Goal: Task Accomplishment & Management: Manage account settings

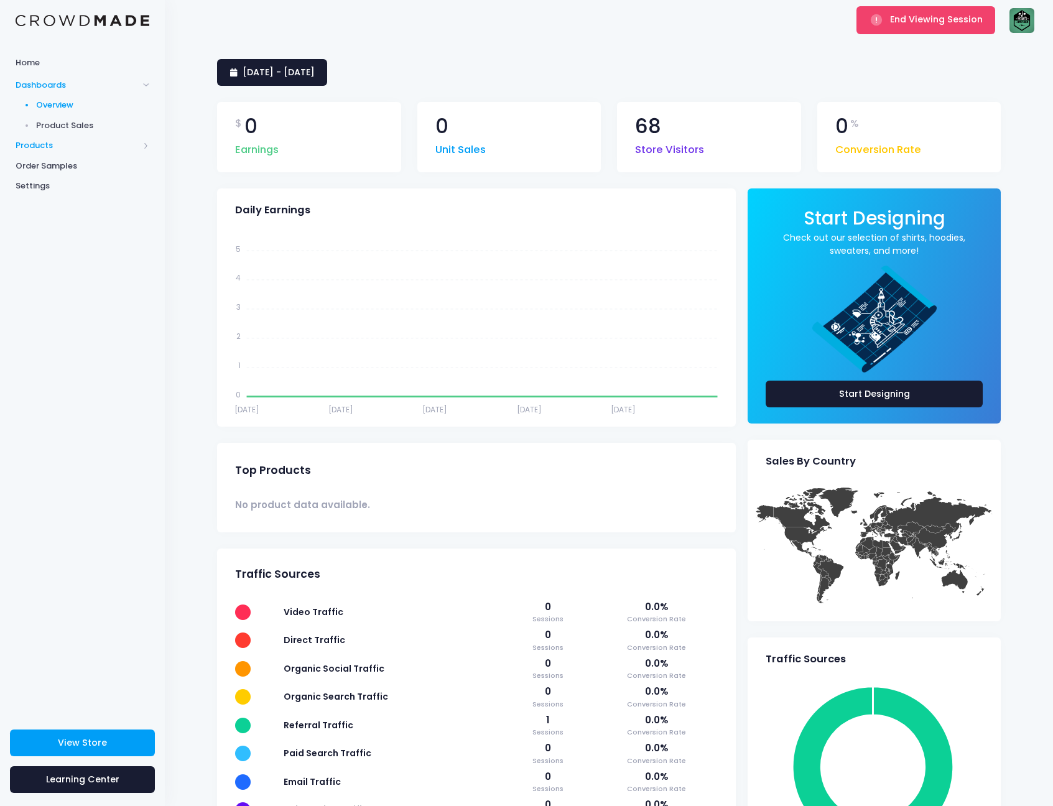
click at [57, 143] on span "Products" at bounding box center [77, 145] width 123 height 12
click at [87, 145] on span "Product Editor" at bounding box center [93, 145] width 114 height 12
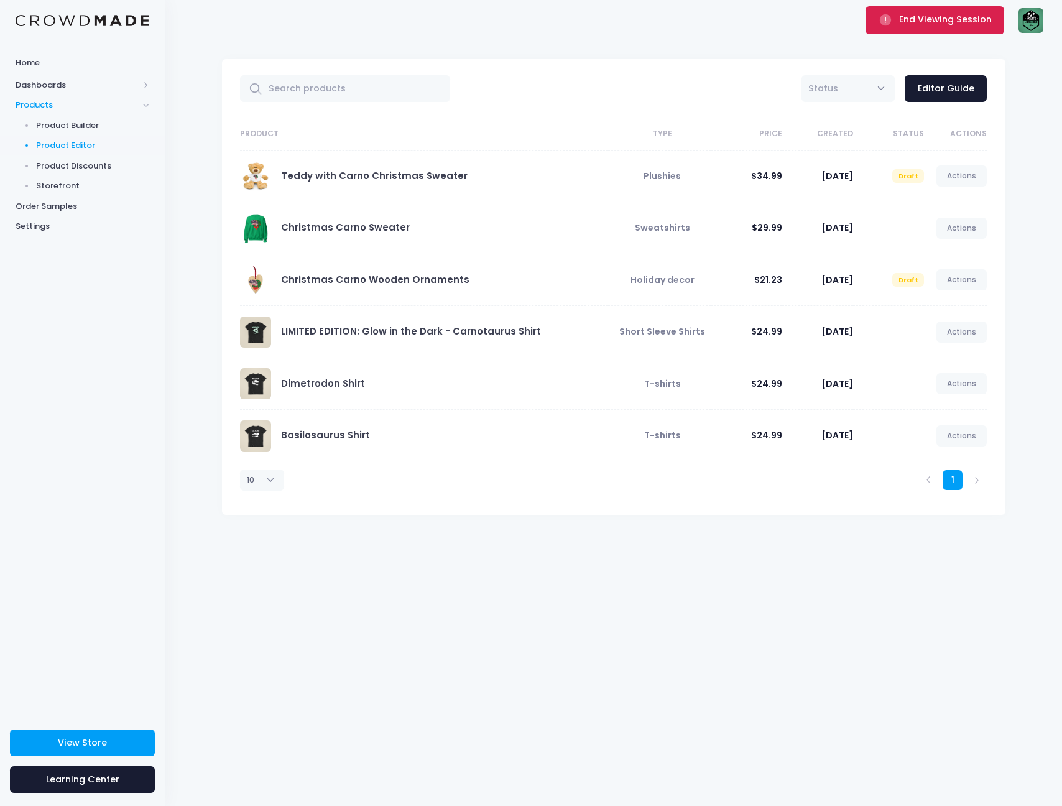
click at [953, 25] on span "End Viewing Session" at bounding box center [945, 19] width 93 height 12
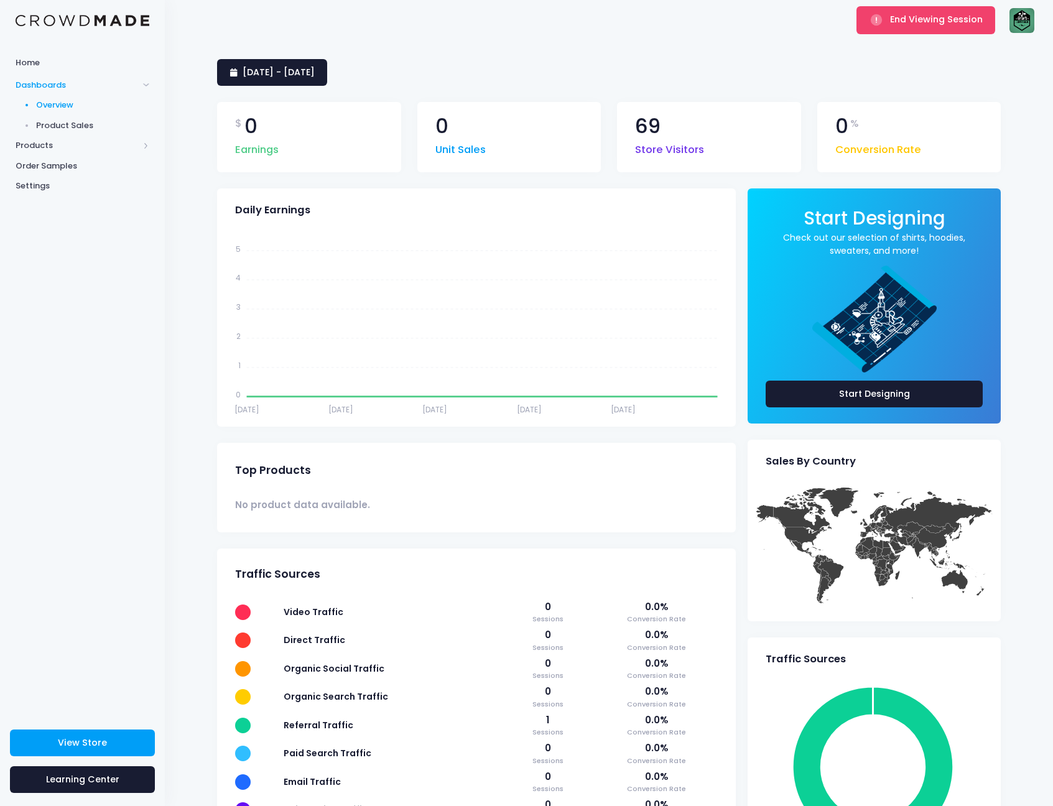
click at [1024, 24] on img at bounding box center [1021, 20] width 25 height 25
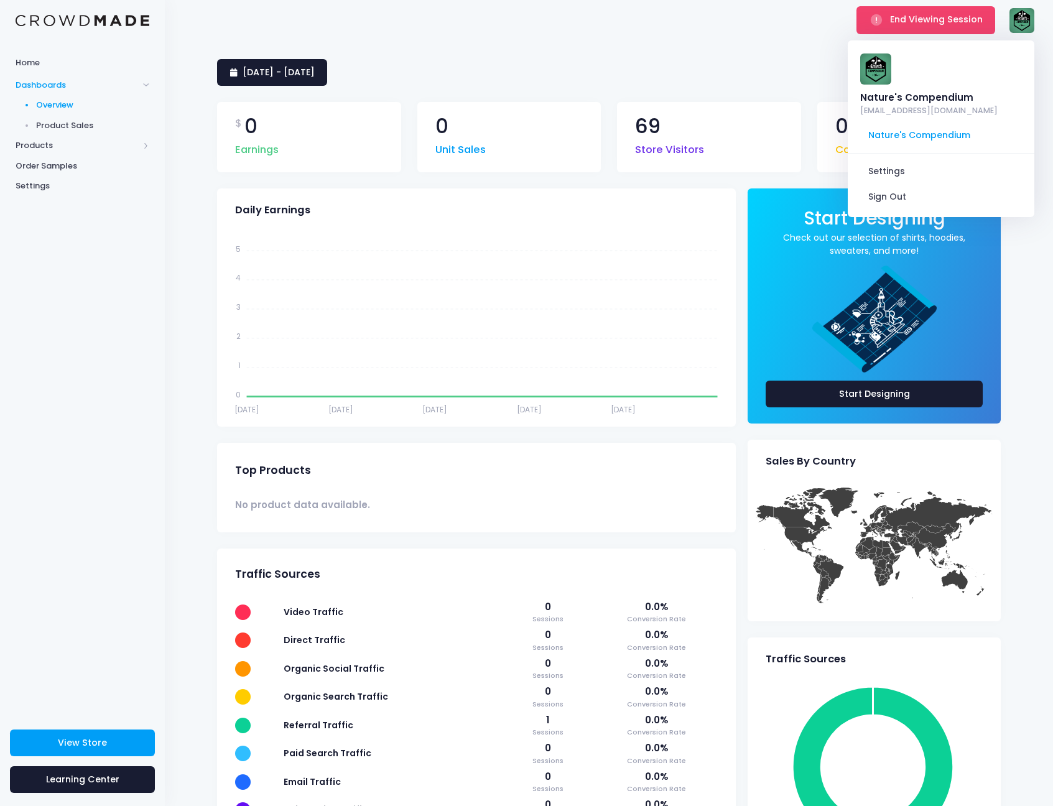
drag, startPoint x: 972, startPoint y: 99, endPoint x: 851, endPoint y: 98, distance: 120.7
click at [851, 98] on div "Nature's Compendium naturescompendiumbusiness@gmail.com" at bounding box center [941, 85] width 187 height 73
copy div "Nature's Compendium"
click at [905, 15] on span "End Viewing Session" at bounding box center [936, 19] width 93 height 12
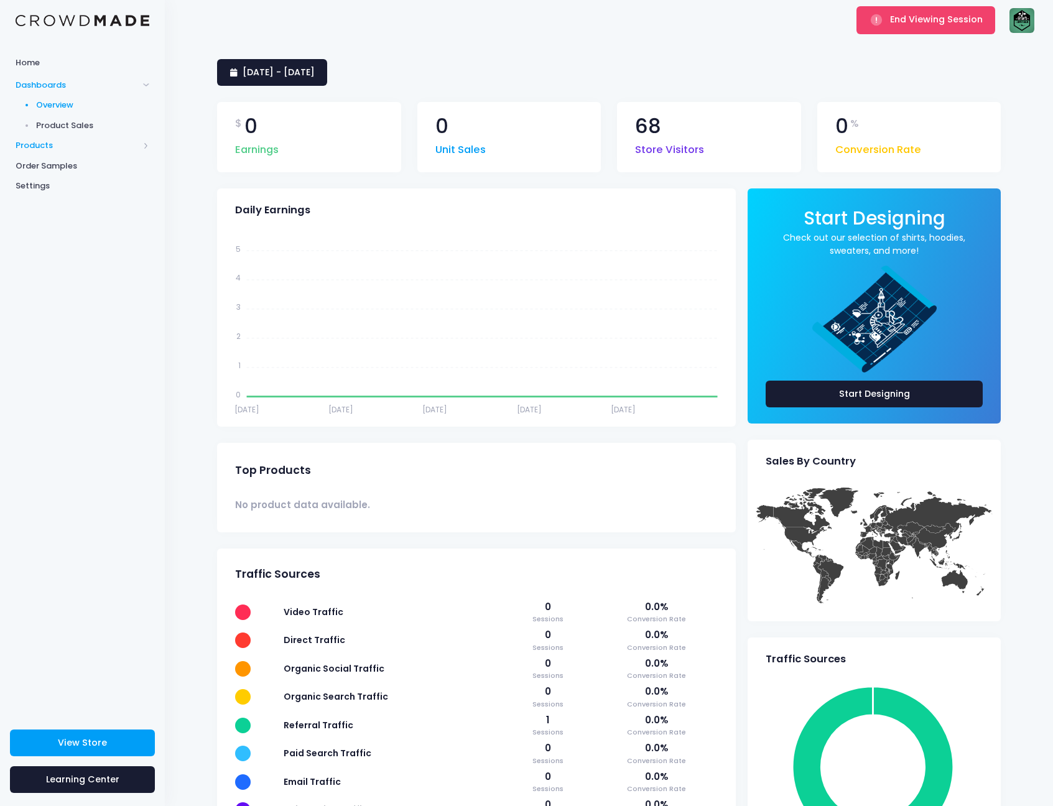
click at [77, 144] on span "Products" at bounding box center [77, 145] width 123 height 12
click at [85, 146] on span "Product Editor" at bounding box center [93, 145] width 114 height 12
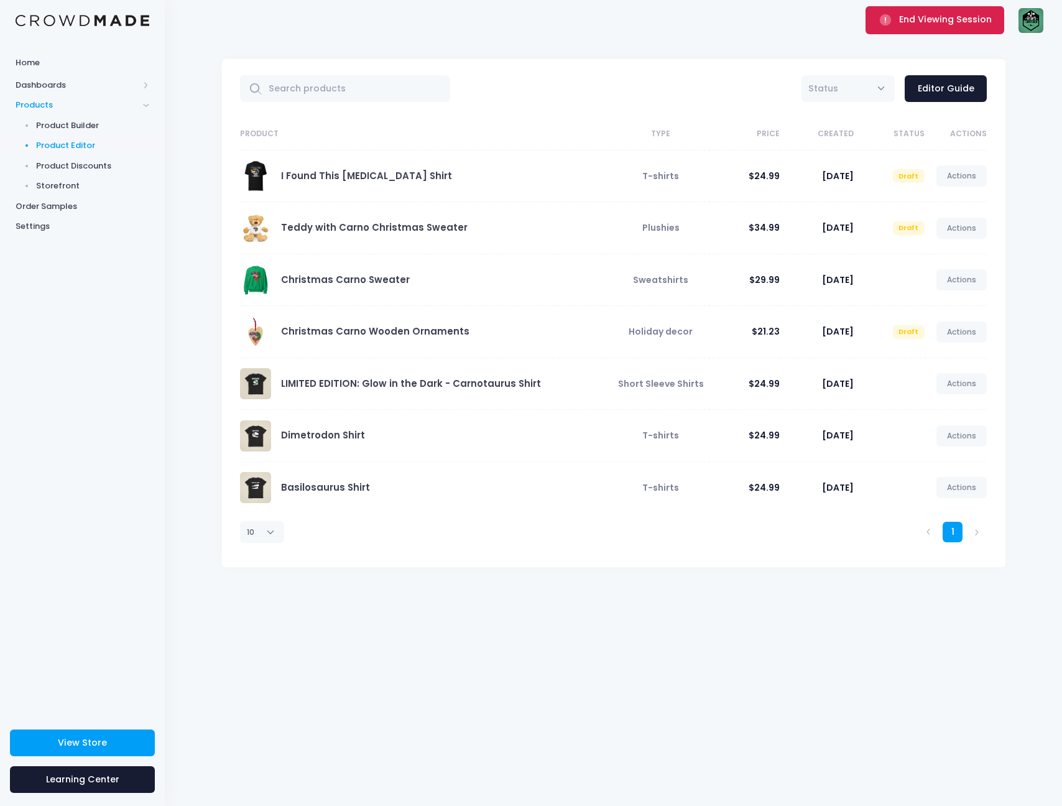
click at [935, 11] on button "End Viewing Session" at bounding box center [935, 19] width 139 height 27
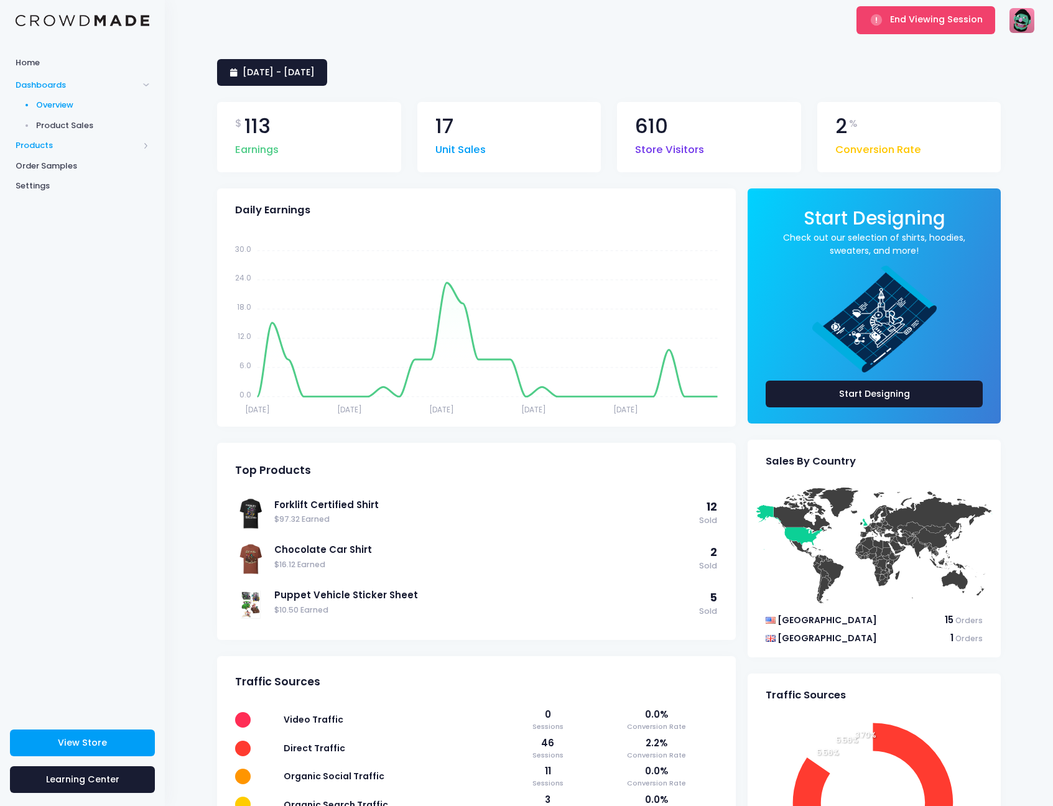
click at [72, 136] on span "Products" at bounding box center [82, 146] width 165 height 21
click at [95, 147] on span "Product Editor" at bounding box center [93, 145] width 114 height 12
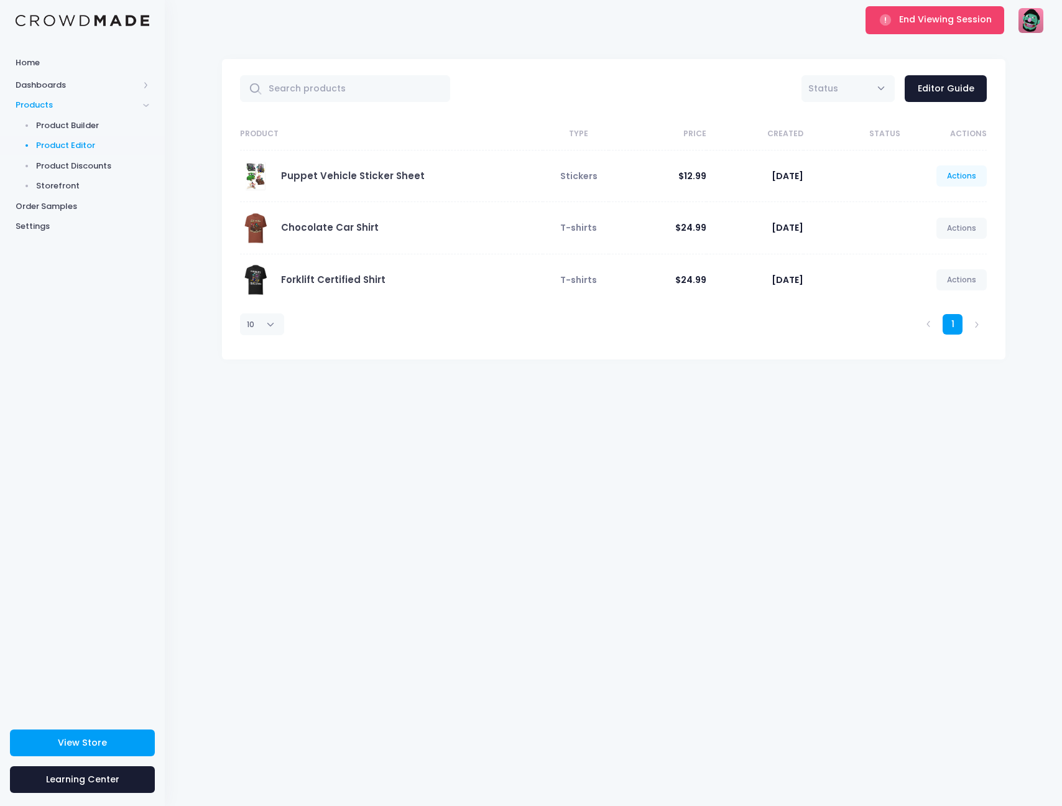
click at [986, 176] on link "Actions" at bounding box center [962, 175] width 51 height 21
click at [946, 198] on link "Edit" at bounding box center [949, 206] width 66 height 22
click at [921, 27] on button "End Viewing Session" at bounding box center [935, 19] width 139 height 27
